Goal: Information Seeking & Learning: Check status

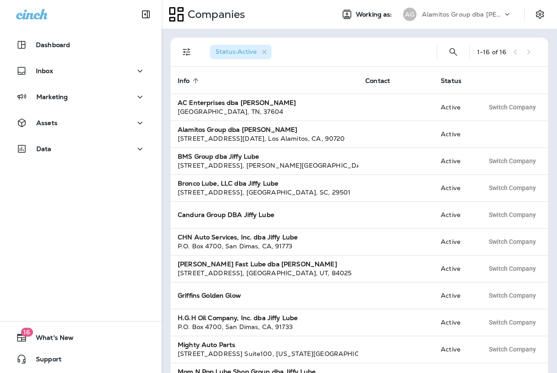
click at [471, 20] on div "Alamitos Group dba [PERSON_NAME]" at bounding box center [462, 14] width 81 height 13
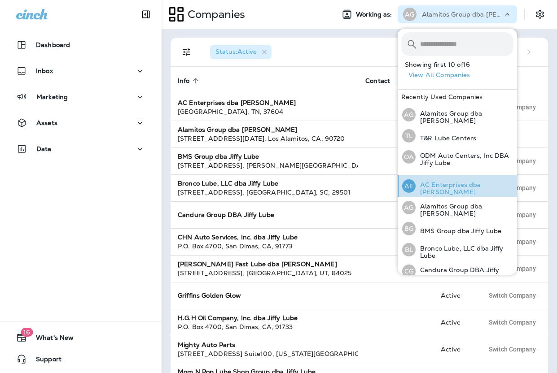
click at [450, 192] on div "AE AC Enterprises dba [PERSON_NAME]" at bounding box center [457, 186] width 118 height 22
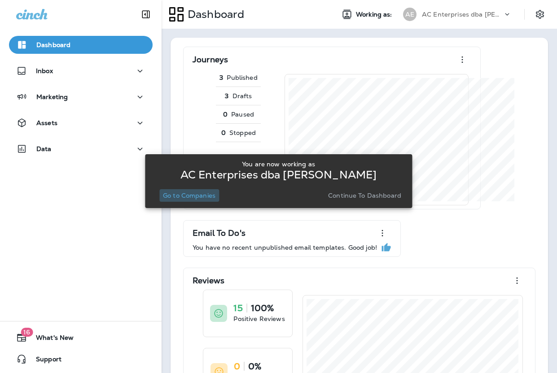
click at [201, 197] on p "Go to Companies" at bounding box center [189, 195] width 52 height 7
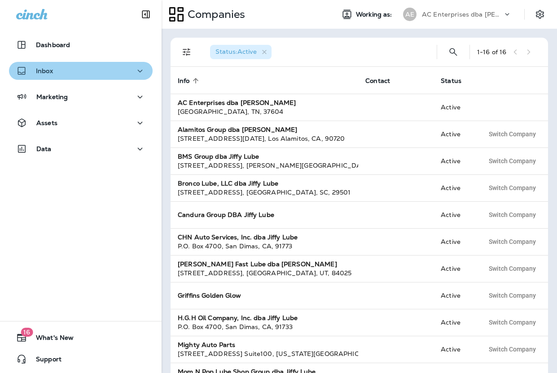
click at [91, 71] on div "Inbox" at bounding box center [80, 71] width 129 height 11
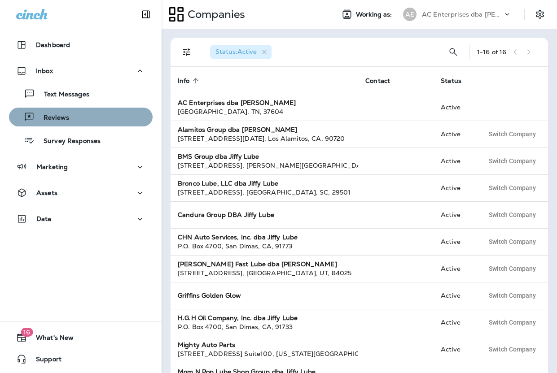
click at [81, 113] on div "Reviews" at bounding box center [81, 116] width 136 height 13
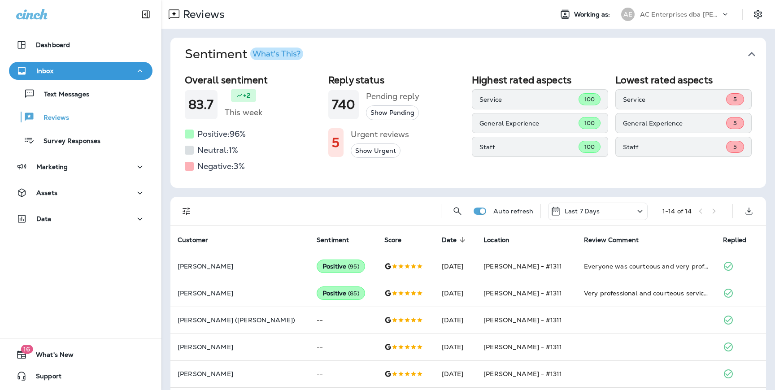
click at [556, 9] on div "AC Enterprises dba [PERSON_NAME]" at bounding box center [680, 14] width 81 height 13
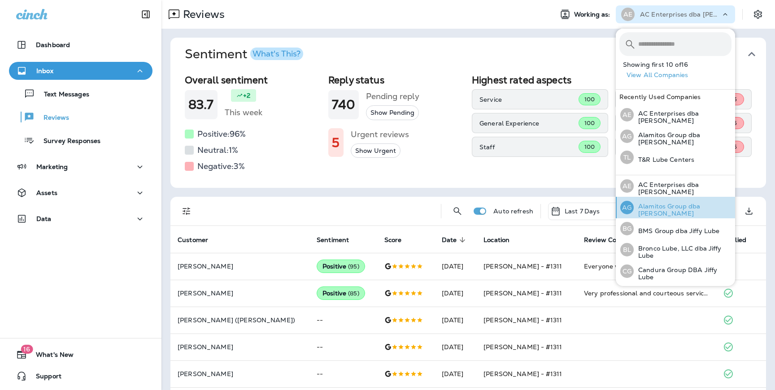
click at [556, 200] on div "AG Alamitos Group dba Jiffy Lube" at bounding box center [676, 208] width 118 height 22
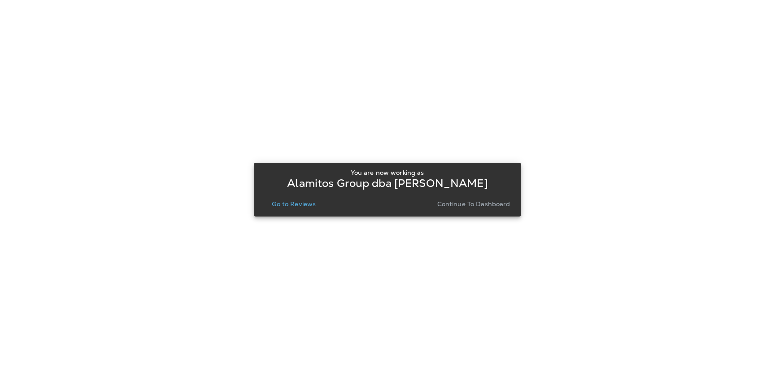
click at [308, 206] on p "Go to Reviews" at bounding box center [294, 204] width 44 height 7
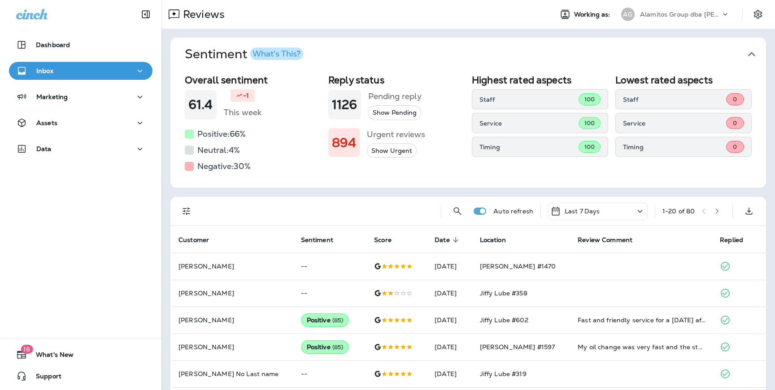
click at [556, 15] on p "Alamitos Group dba [PERSON_NAME]" at bounding box center [680, 14] width 81 height 7
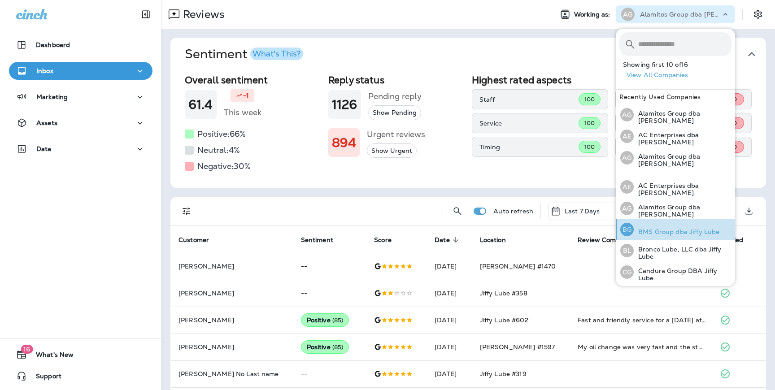
click at [556, 228] on p "BMS Group dba Jiffy Lube" at bounding box center [677, 231] width 86 height 7
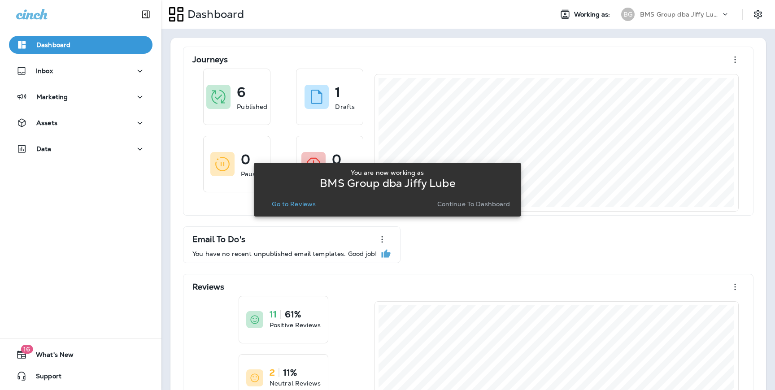
click at [301, 205] on p "Go to Reviews" at bounding box center [294, 204] width 44 height 7
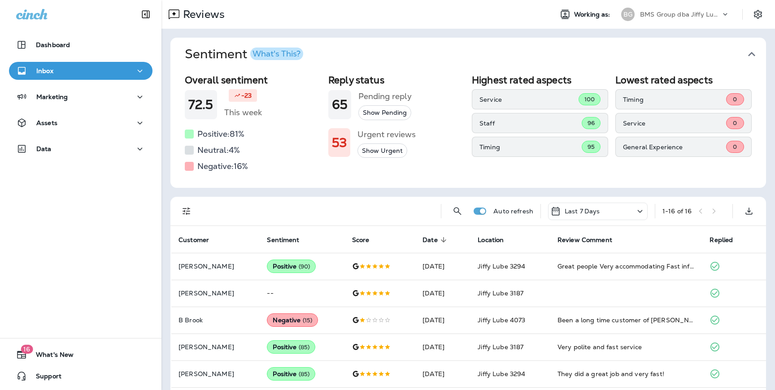
click at [556, 13] on p "BMS Group dba Jiffy Lube" at bounding box center [680, 14] width 81 height 7
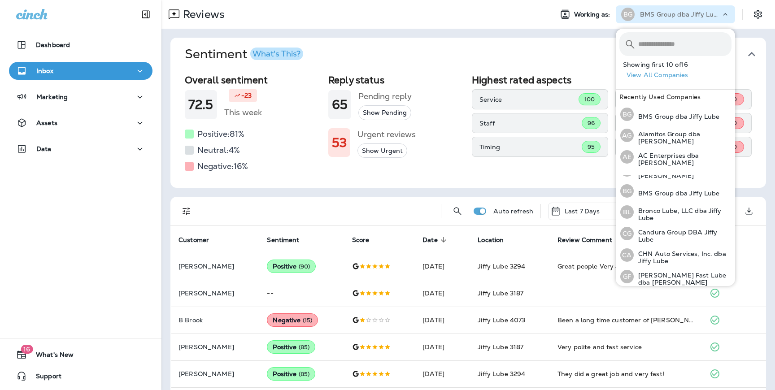
scroll to position [42, 0]
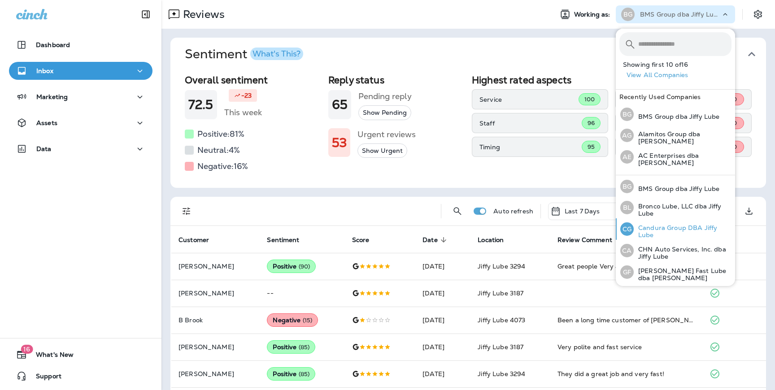
click at [556, 225] on p "Candura Group DBA Jiffy Lube" at bounding box center [683, 231] width 98 height 14
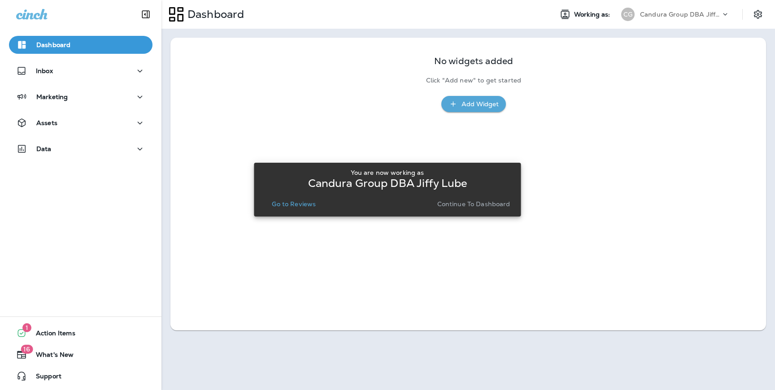
click at [281, 206] on p "Go to Reviews" at bounding box center [294, 204] width 44 height 7
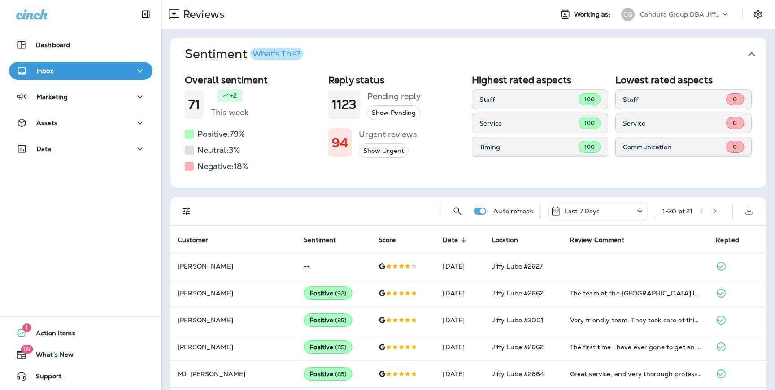
click at [556, 17] on p "Candura Group DBA Jiffy Lube" at bounding box center [680, 14] width 81 height 7
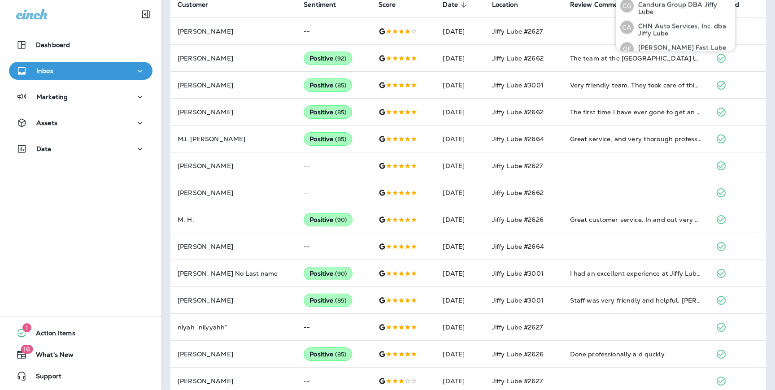
scroll to position [38, 0]
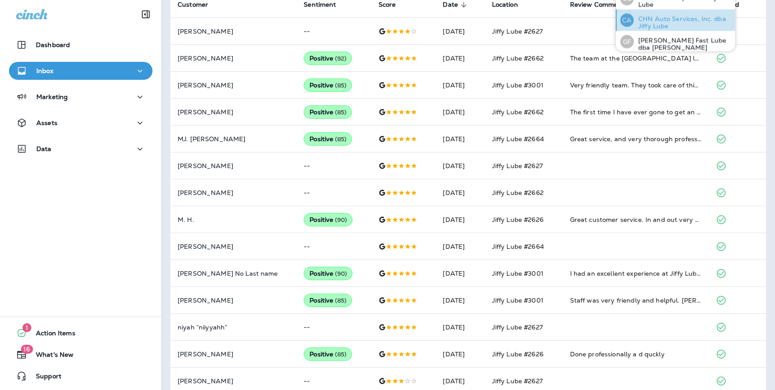
click at [556, 16] on p "CHN Auto Services, Inc. dba Jiffy Lube" at bounding box center [683, 23] width 98 height 14
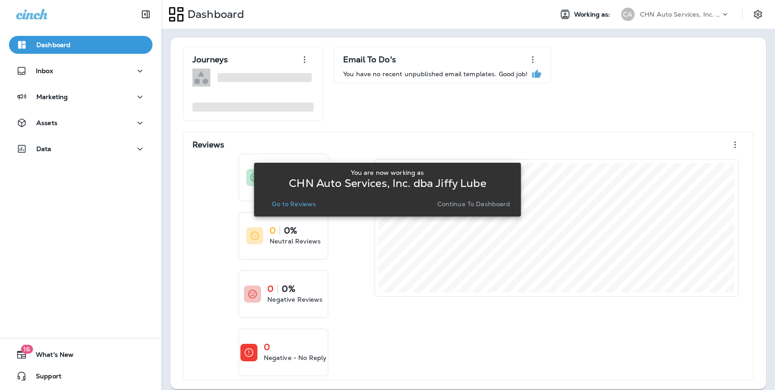
click at [287, 206] on p "Go to Reviews" at bounding box center [294, 204] width 44 height 7
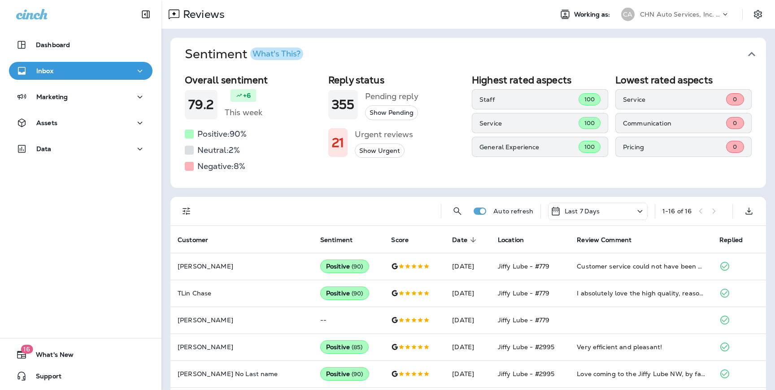
click at [556, 20] on div "CHN Auto Services, Inc. dba Jiffy Lube" at bounding box center [680, 14] width 81 height 13
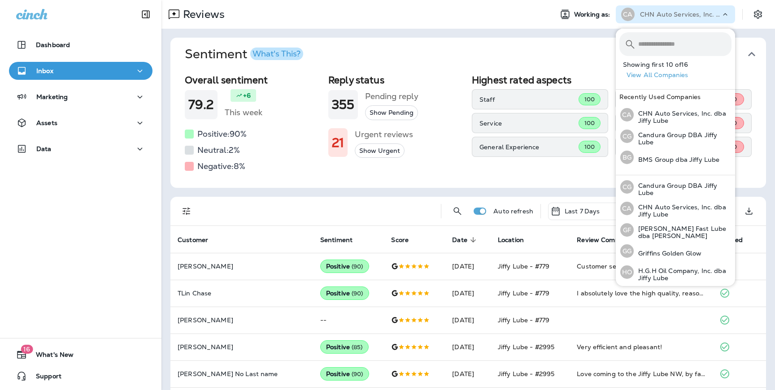
scroll to position [87, 0]
drag, startPoint x: 652, startPoint y: 247, endPoint x: 646, endPoint y: 272, distance: 26.2
click at [556, 273] on div "AE AC Enterprises dba Jiffy Lube AG Alamitos Group dba Jiffy Lube BG BMS Group …" at bounding box center [675, 259] width 119 height 340
click at [556, 272] on p "H.G.H Oil Company, Inc. dba Jiffy Lube" at bounding box center [683, 272] width 98 height 14
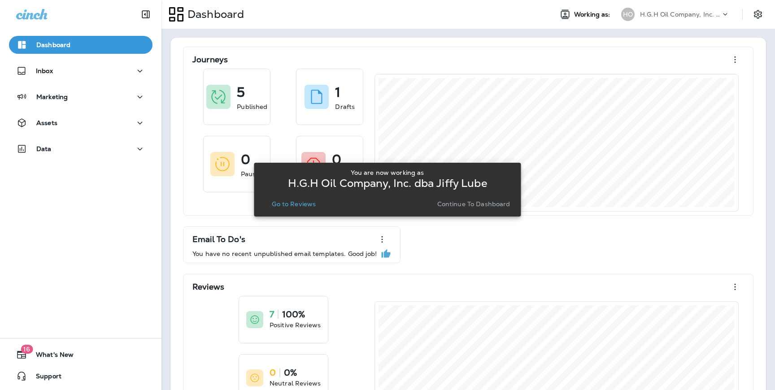
click at [283, 204] on p "Go to Reviews" at bounding box center [294, 204] width 44 height 7
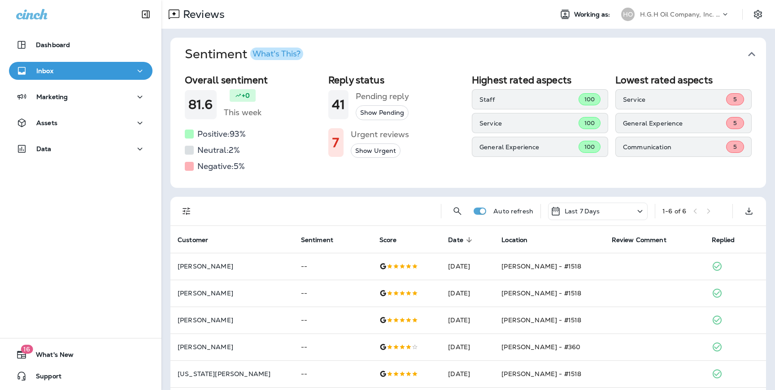
click at [556, 12] on p "H.G.H Oil Company, Inc. dba Jiffy Lube" at bounding box center [680, 14] width 81 height 7
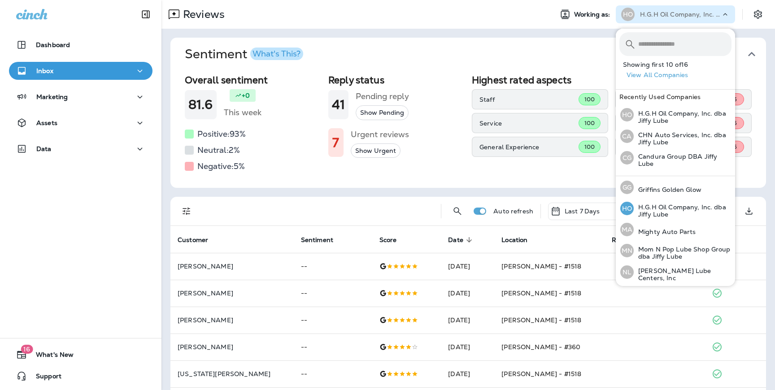
scroll to position [150, 0]
click at [556, 249] on p "Mom N Pop Lube Shop Group dba Jiffy Lube" at bounding box center [683, 252] width 98 height 14
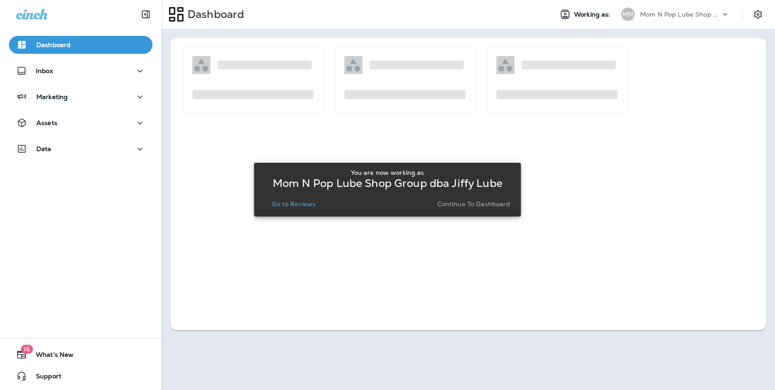
click at [293, 204] on p "Go to Reviews" at bounding box center [294, 204] width 44 height 7
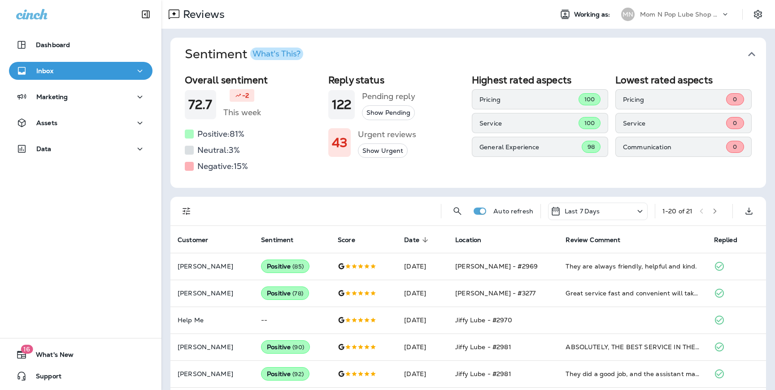
click at [556, 16] on p "Mom N Pop Lube Shop Group dba Jiffy Lube" at bounding box center [680, 14] width 81 height 7
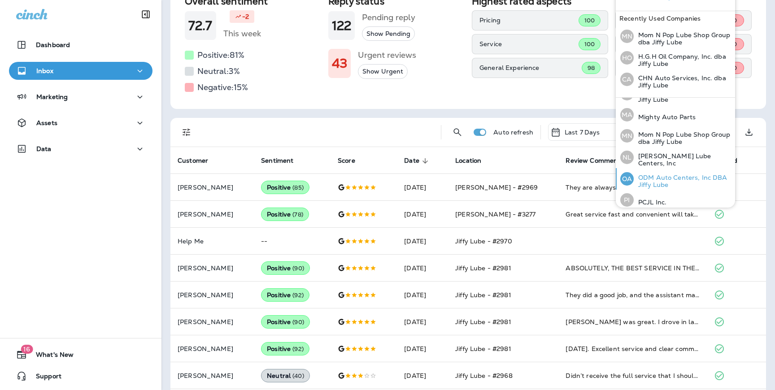
scroll to position [183, 0]
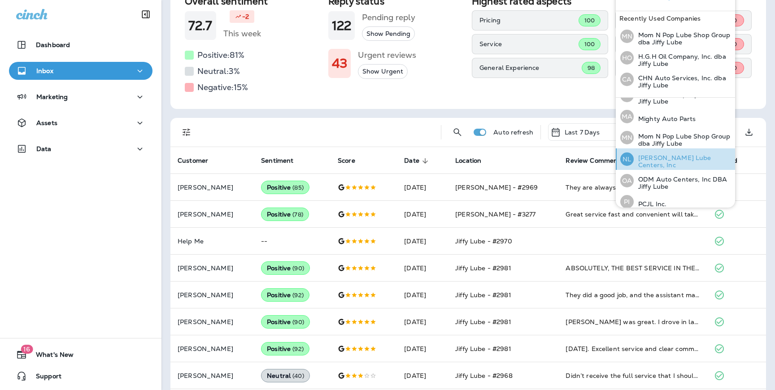
click at [556, 158] on p "[PERSON_NAME] Lube Centers, Inc" at bounding box center [683, 161] width 98 height 14
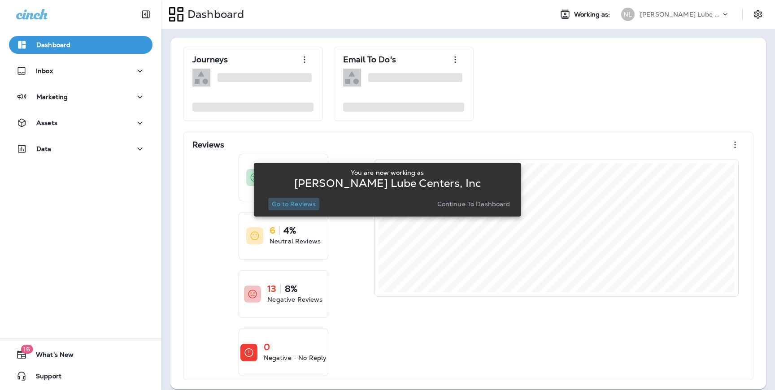
click at [301, 201] on p "Go to Reviews" at bounding box center [294, 204] width 44 height 7
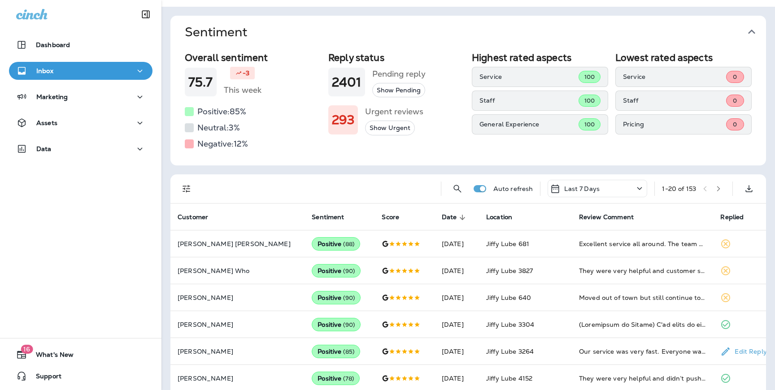
scroll to position [8, 0]
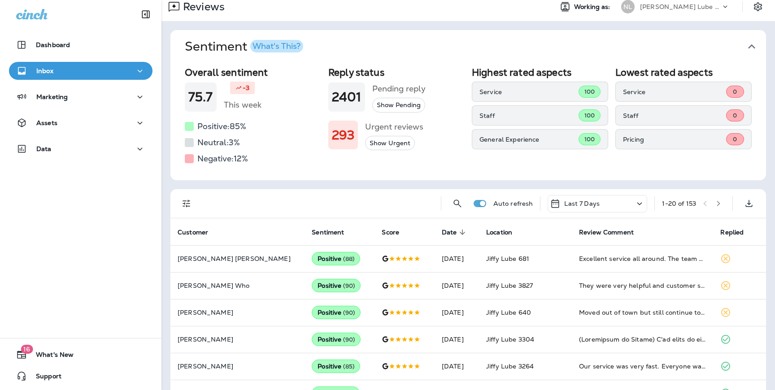
click at [556, 3] on p "[PERSON_NAME] Lube Centers, Inc" at bounding box center [680, 6] width 81 height 7
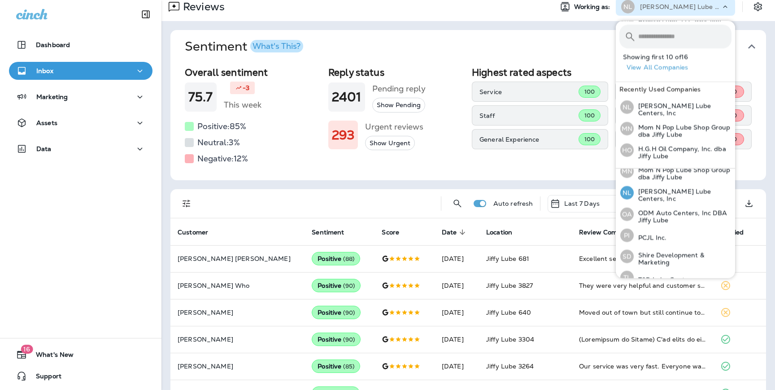
scroll to position [224, 0]
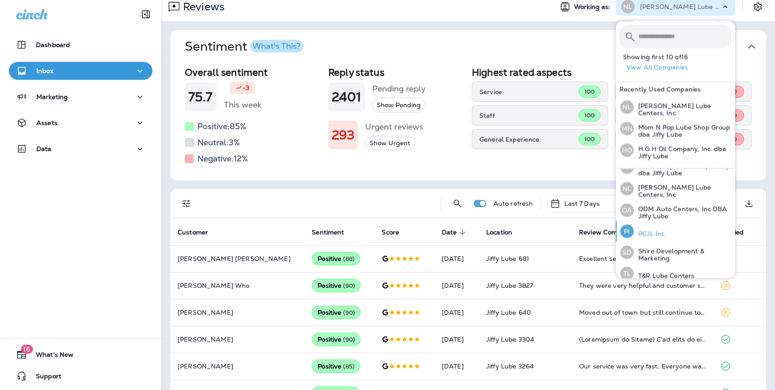
click at [556, 231] on p "PCJL Inc." at bounding box center [650, 234] width 33 height 7
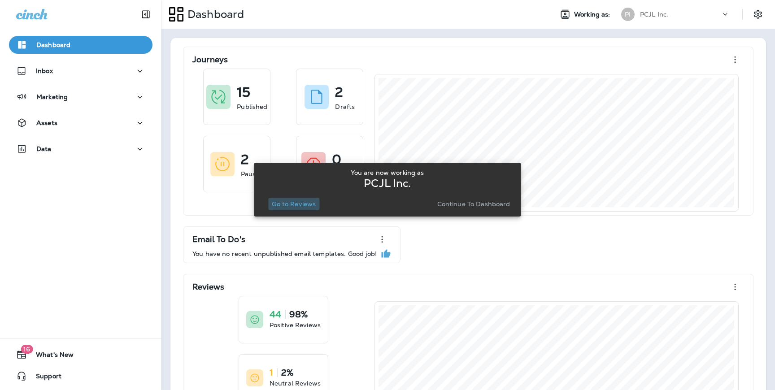
click at [297, 203] on p "Go to Reviews" at bounding box center [294, 204] width 44 height 7
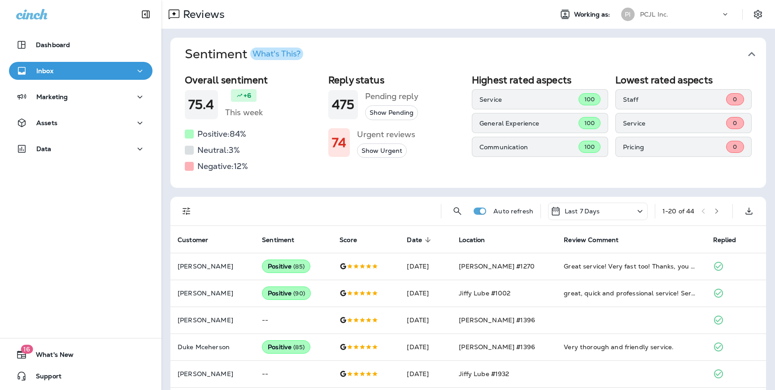
click at [556, 15] on p "PCJL Inc." at bounding box center [654, 14] width 28 height 7
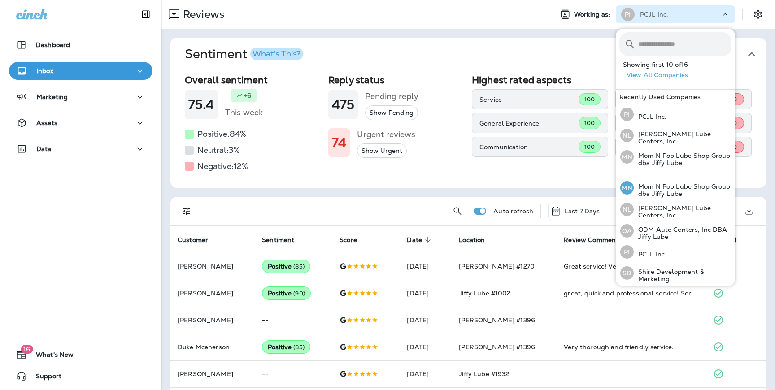
scroll to position [229, 0]
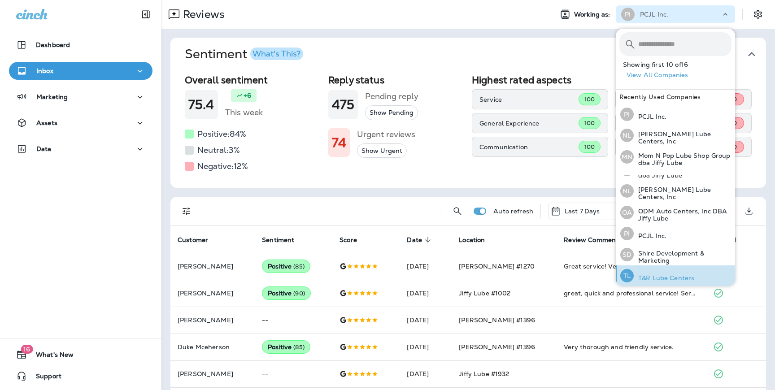
click at [556, 275] on p "T&R Lube Centers" at bounding box center [664, 278] width 61 height 7
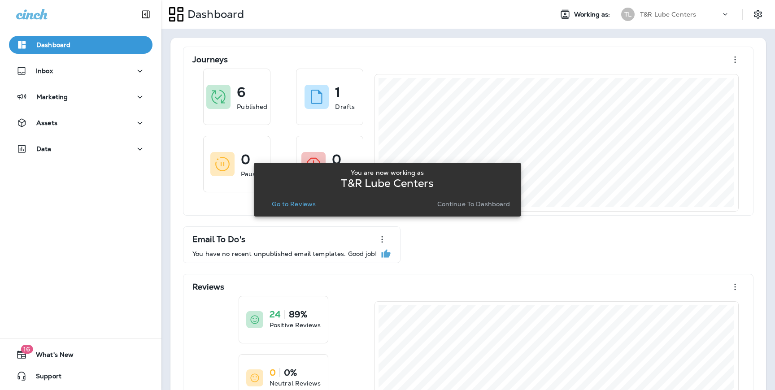
click at [290, 206] on p "Go to Reviews" at bounding box center [294, 204] width 44 height 7
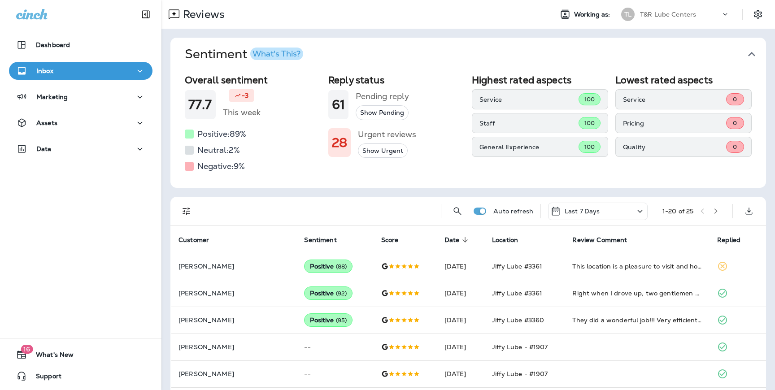
click at [556, 13] on p "T&R Lube Centers" at bounding box center [668, 14] width 56 height 7
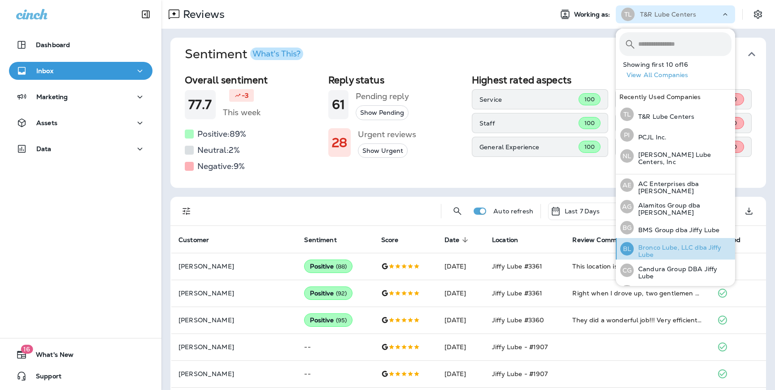
click at [556, 246] on p "Bronco Lube, LLC dba Jiffy Lube" at bounding box center [683, 251] width 98 height 14
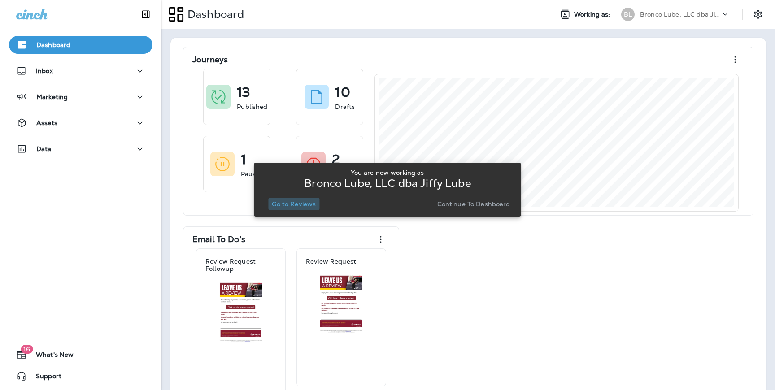
click at [302, 208] on p "Go to Reviews" at bounding box center [294, 204] width 44 height 7
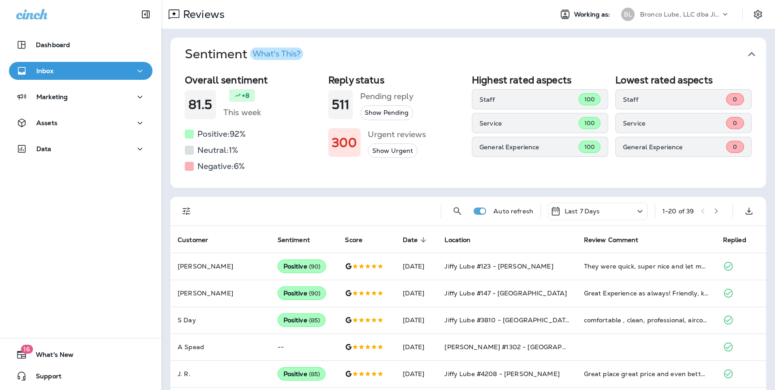
click at [50, 165] on div "Dashboard Inbox Marketing Assets Data" at bounding box center [81, 99] width 162 height 144
click at [56, 154] on div "Data" at bounding box center [80, 149] width 129 height 11
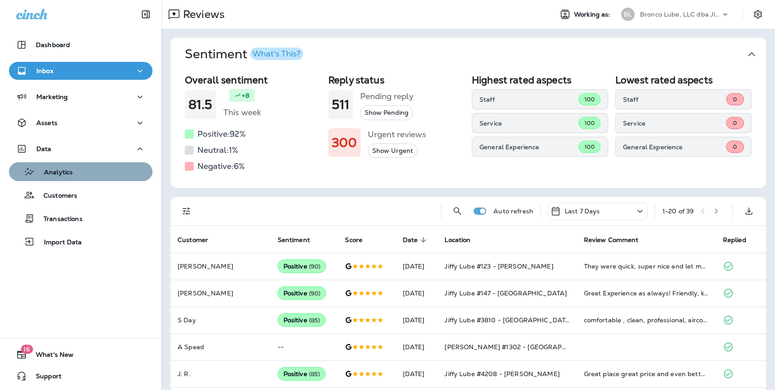
click at [66, 171] on p "Analytics" at bounding box center [54, 173] width 38 height 9
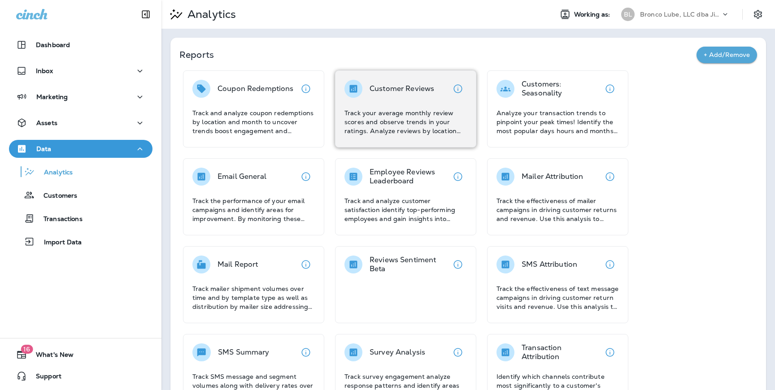
click at [399, 100] on div "Customer Reviews Track your average monthly review scores and observe trends in…" at bounding box center [406, 108] width 122 height 56
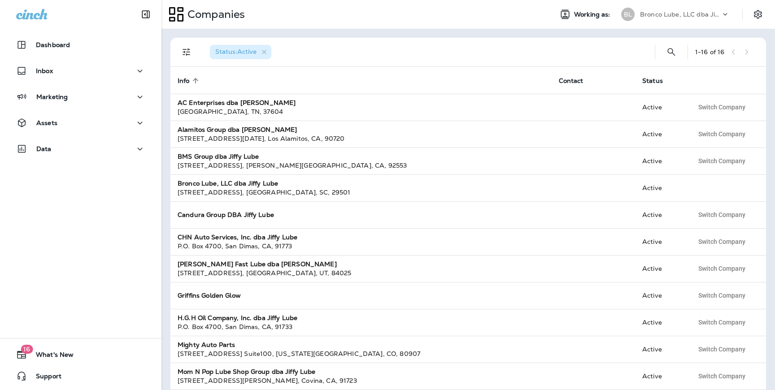
click at [722, 12] on icon at bounding box center [725, 14] width 9 height 9
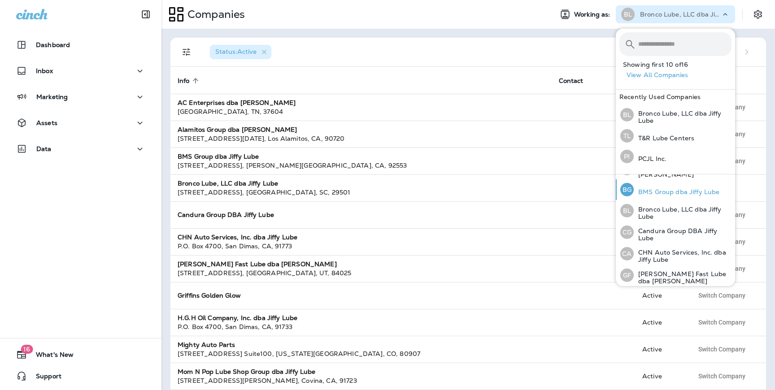
scroll to position [61, 0]
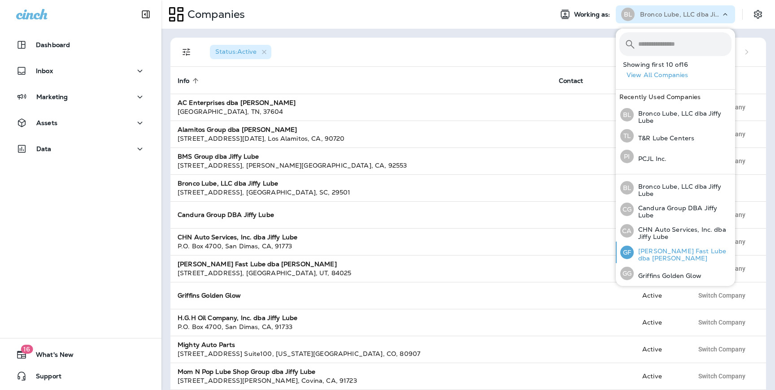
click at [650, 253] on p "[PERSON_NAME] Fast Lube dba [PERSON_NAME]" at bounding box center [683, 255] width 98 height 14
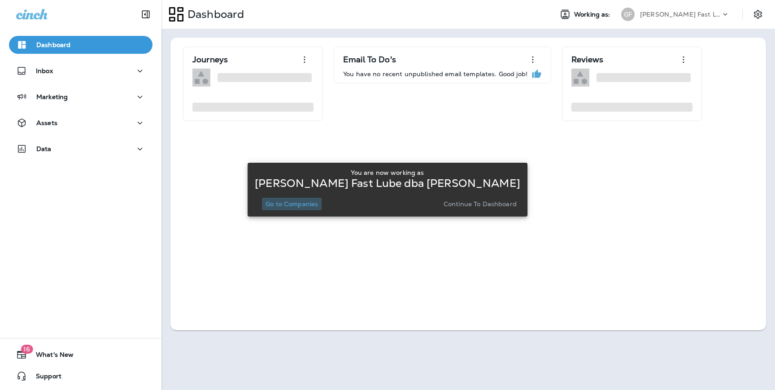
click at [298, 205] on p "Go to Companies" at bounding box center [292, 204] width 52 height 7
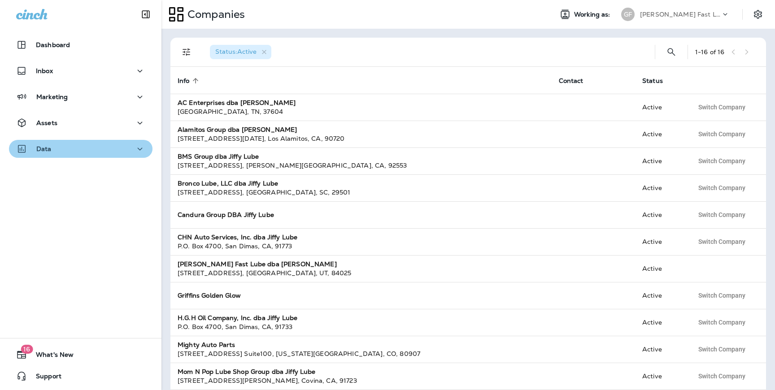
click at [81, 148] on div "Data" at bounding box center [80, 149] width 129 height 11
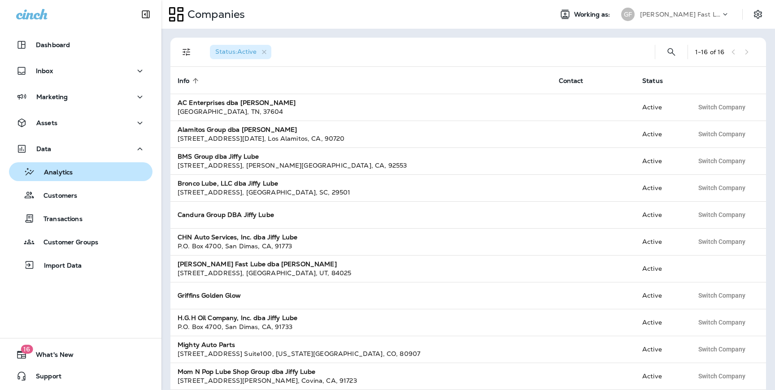
click at [74, 177] on div "Analytics" at bounding box center [81, 171] width 136 height 13
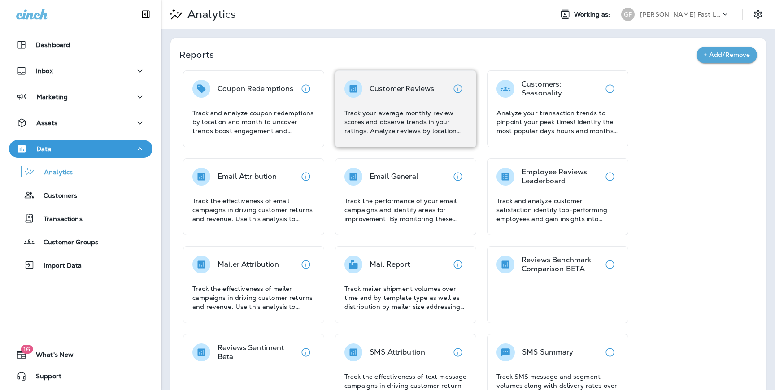
click at [386, 130] on p "Track your average monthly review scores and observe trends in your ratings. An…" at bounding box center [406, 122] width 122 height 27
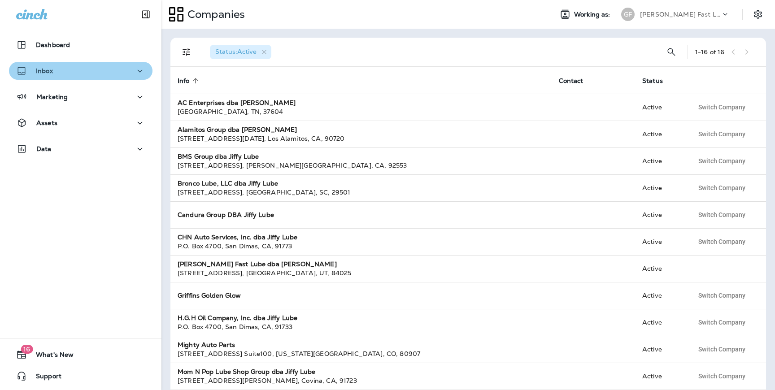
click at [83, 74] on div "Inbox" at bounding box center [80, 71] width 129 height 11
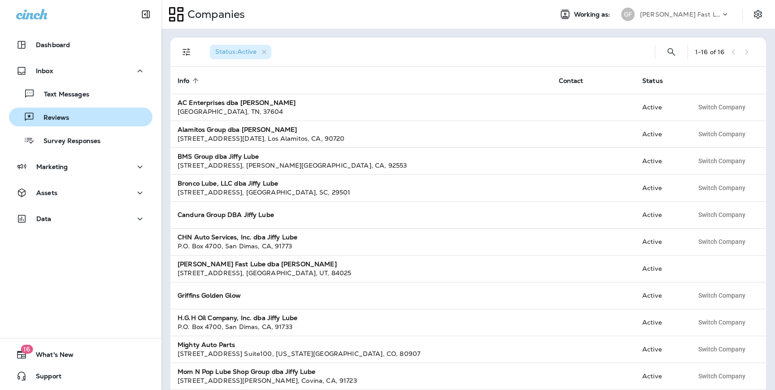
click at [59, 119] on p "Reviews" at bounding box center [52, 118] width 35 height 9
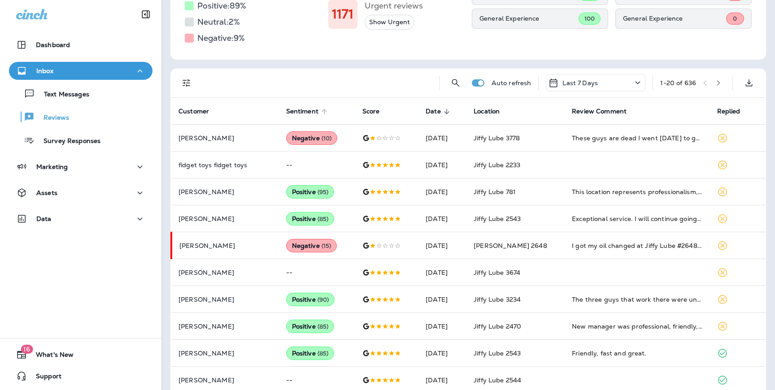
scroll to position [130, 0]
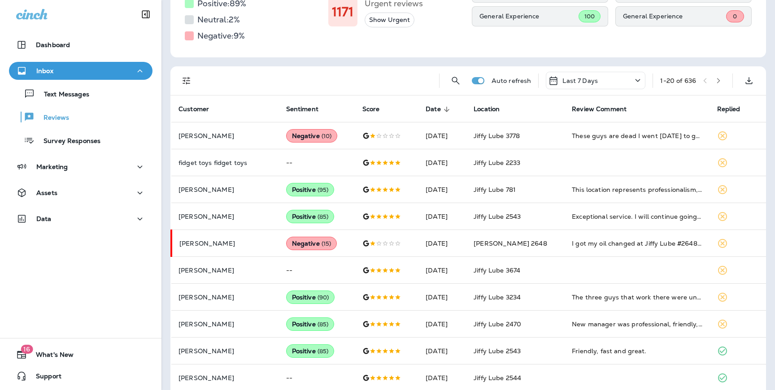
click at [192, 82] on button "Filters" at bounding box center [187, 81] width 18 height 18
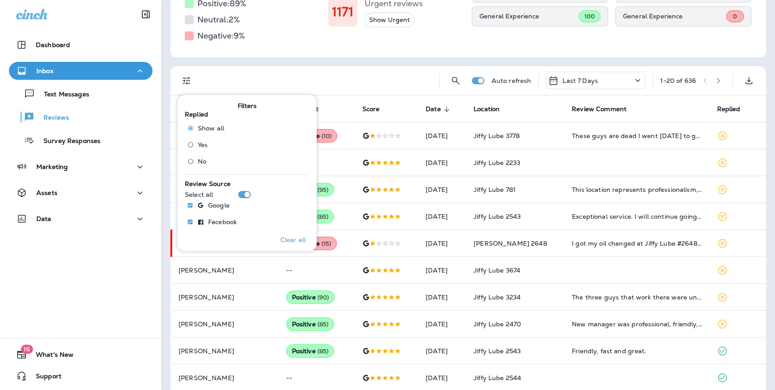
click at [199, 161] on span "No" at bounding box center [202, 161] width 9 height 7
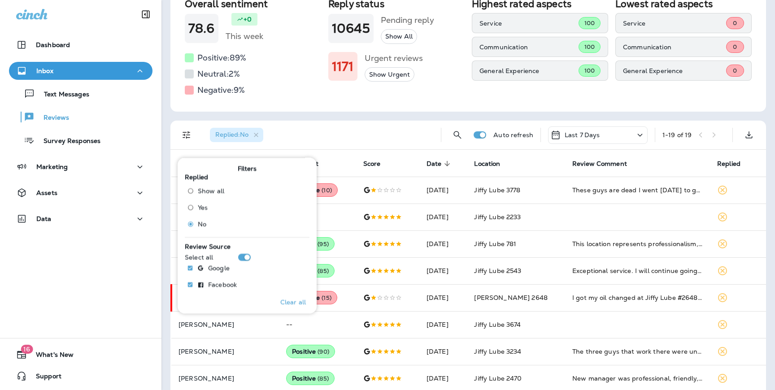
scroll to position [144, 0]
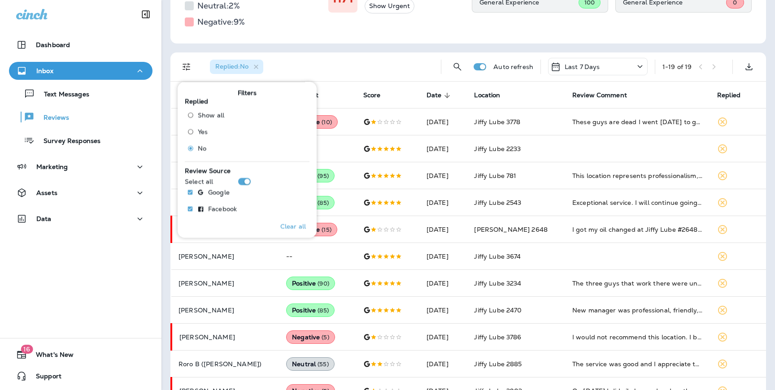
click at [360, 44] on div "Sentiment Overall sentiment 78.6 +0 This week Positive: 89 % Neutral: 2 % Negat…" at bounding box center [469, 257] width 614 height 744
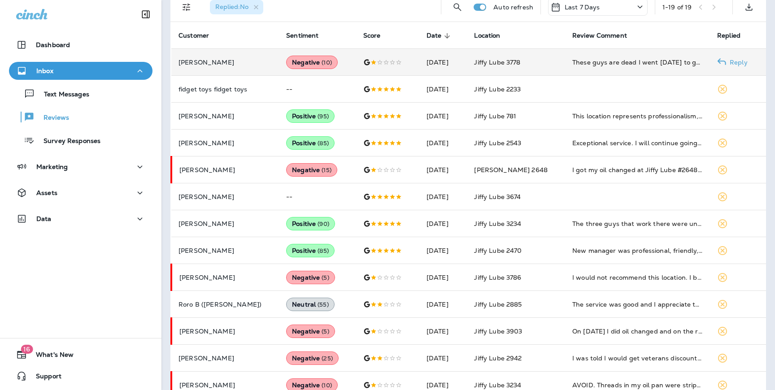
scroll to position [213, 0]
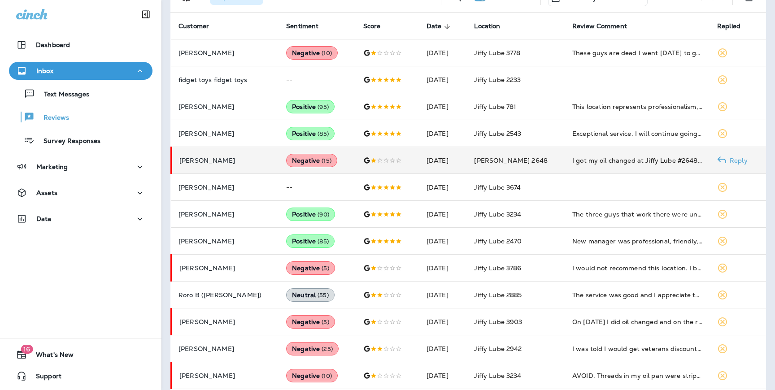
click at [385, 157] on div at bounding box center [387, 160] width 49 height 7
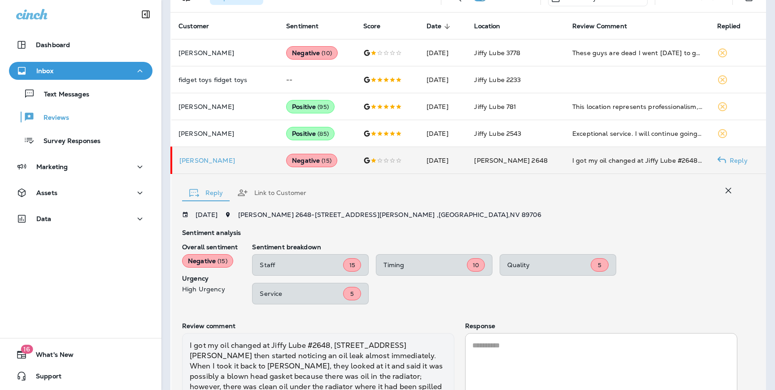
scroll to position [310, 0]
